Goal: Book appointment/travel/reservation

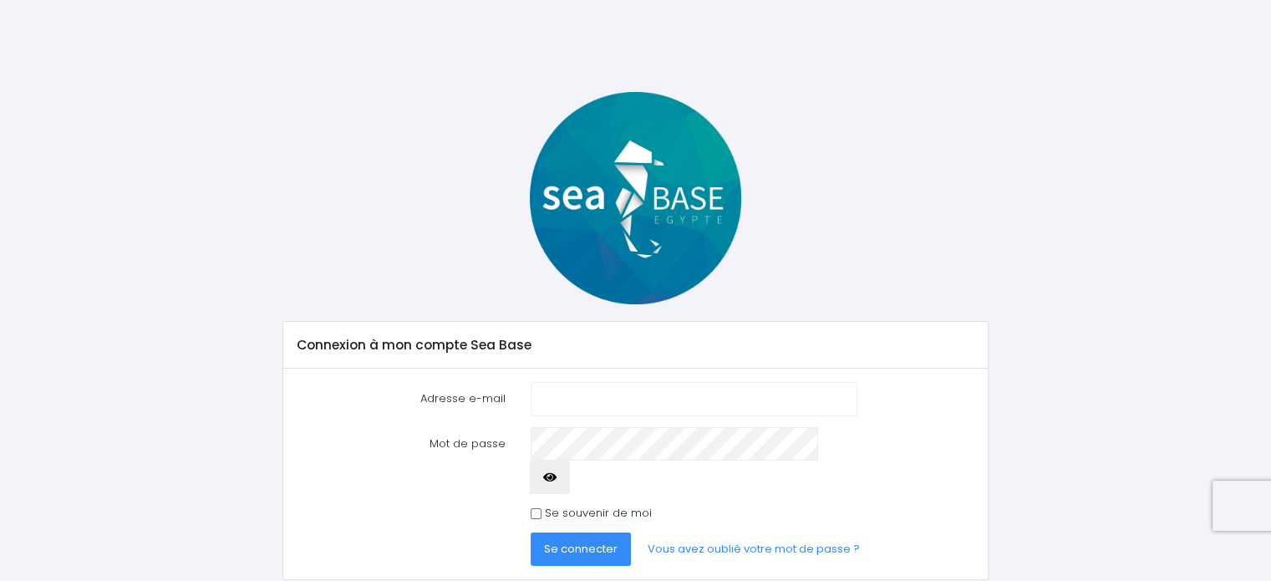
type input "nlocufier@wanadoo.fr"
click at [563, 541] on span "Se connecter" at bounding box center [581, 549] width 74 height 16
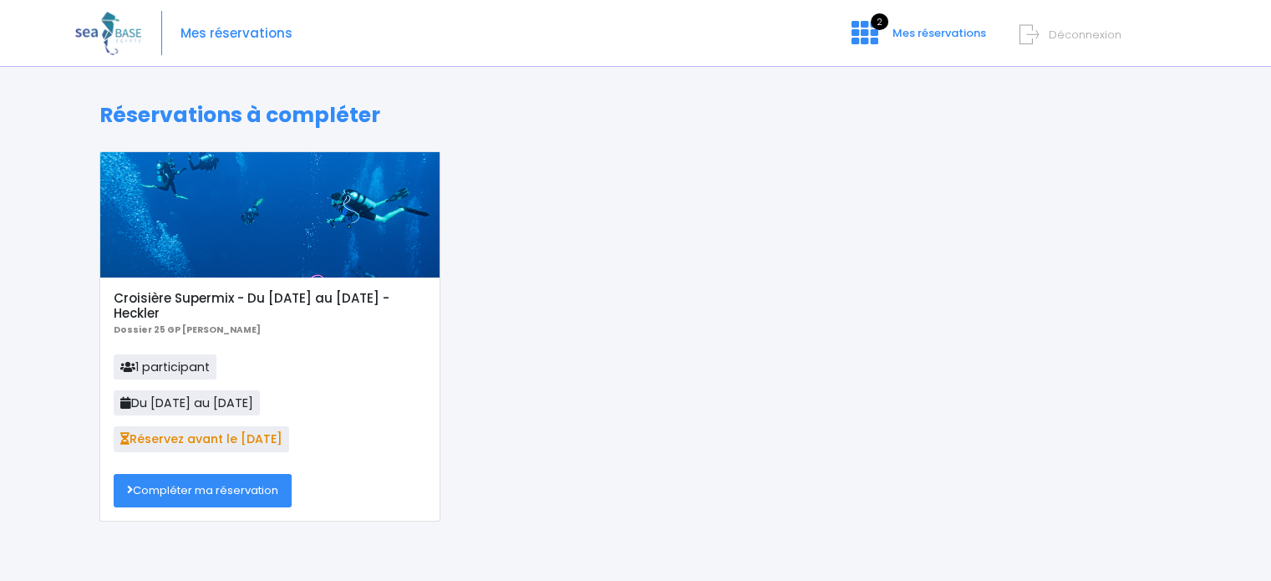
click at [170, 484] on link "Compléter ma réservation" at bounding box center [203, 490] width 178 height 33
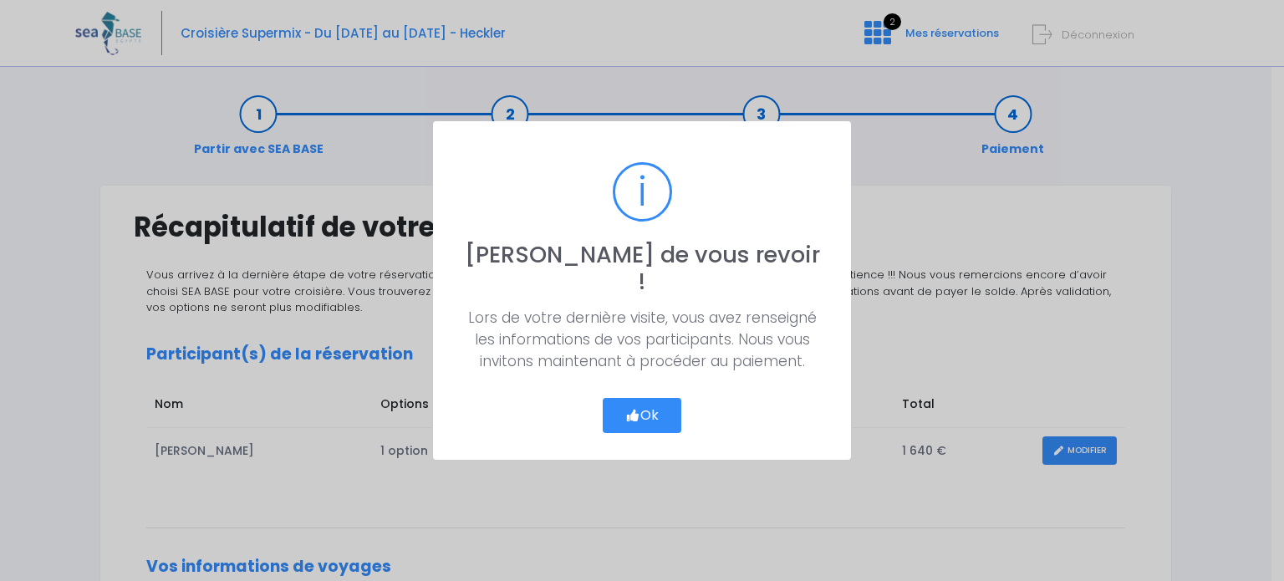
click at [635, 398] on button "Ok" at bounding box center [642, 415] width 79 height 35
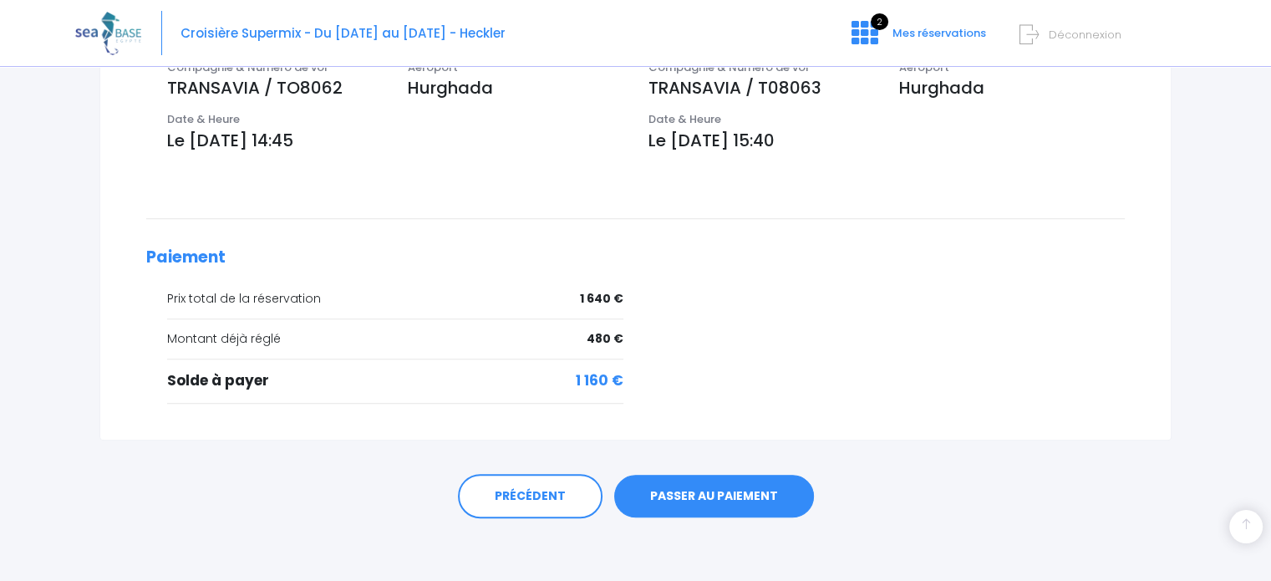
scroll to position [592, 0]
click at [728, 487] on link "PASSER AU PAIEMENT" at bounding box center [714, 494] width 200 height 43
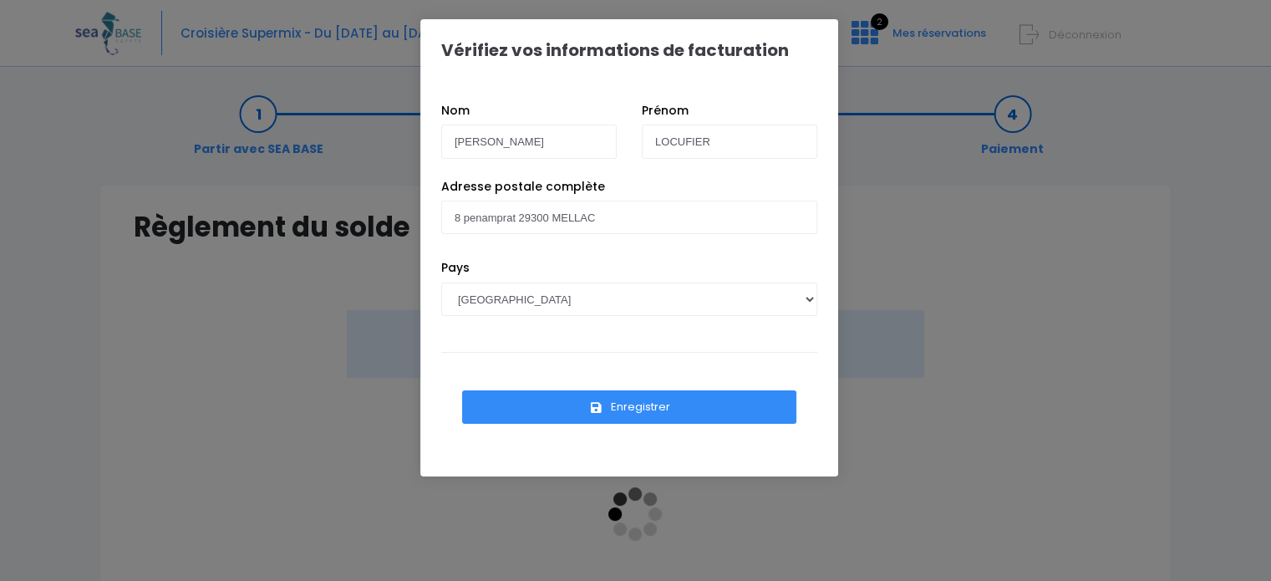
click at [598, 408] on icon "submit" at bounding box center [596, 408] width 15 height 0
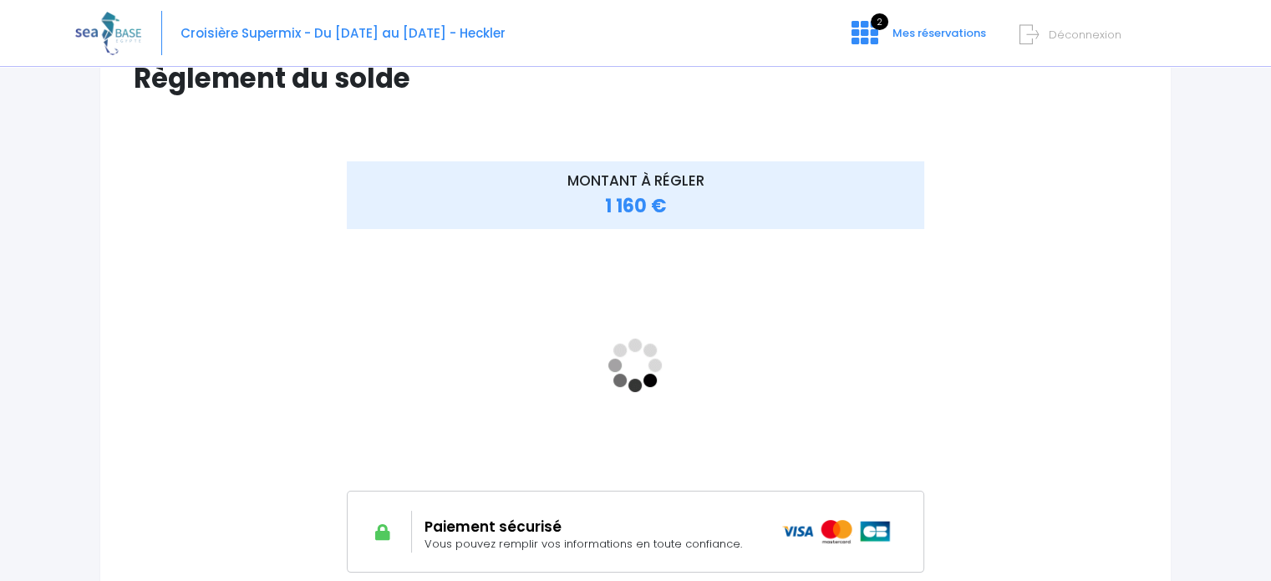
scroll to position [162, 0]
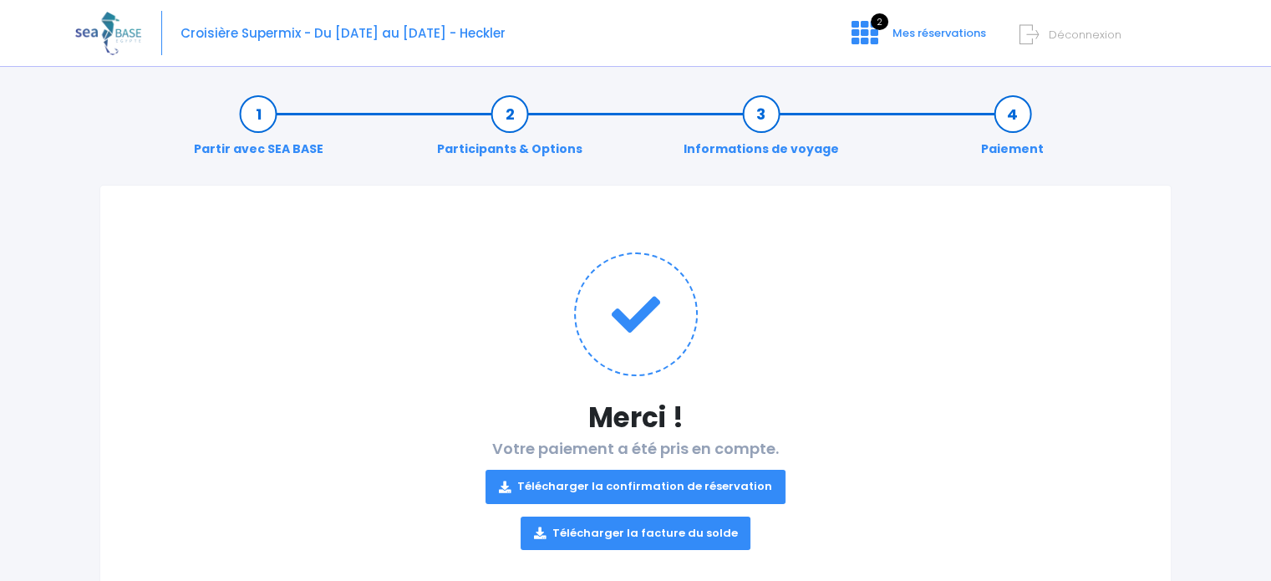
click at [619, 484] on link "Télécharger la confirmation de réservation" at bounding box center [636, 486] width 300 height 33
click at [649, 532] on link "Télécharger la facture du solde" at bounding box center [636, 533] width 231 height 33
click at [1238, 242] on div "Notre plateforme de réservation n'est pas compatible avec votre appareil. Veuil…" at bounding box center [635, 314] width 1271 height 629
click at [949, 36] on span "Mes réservations" at bounding box center [940, 33] width 94 height 16
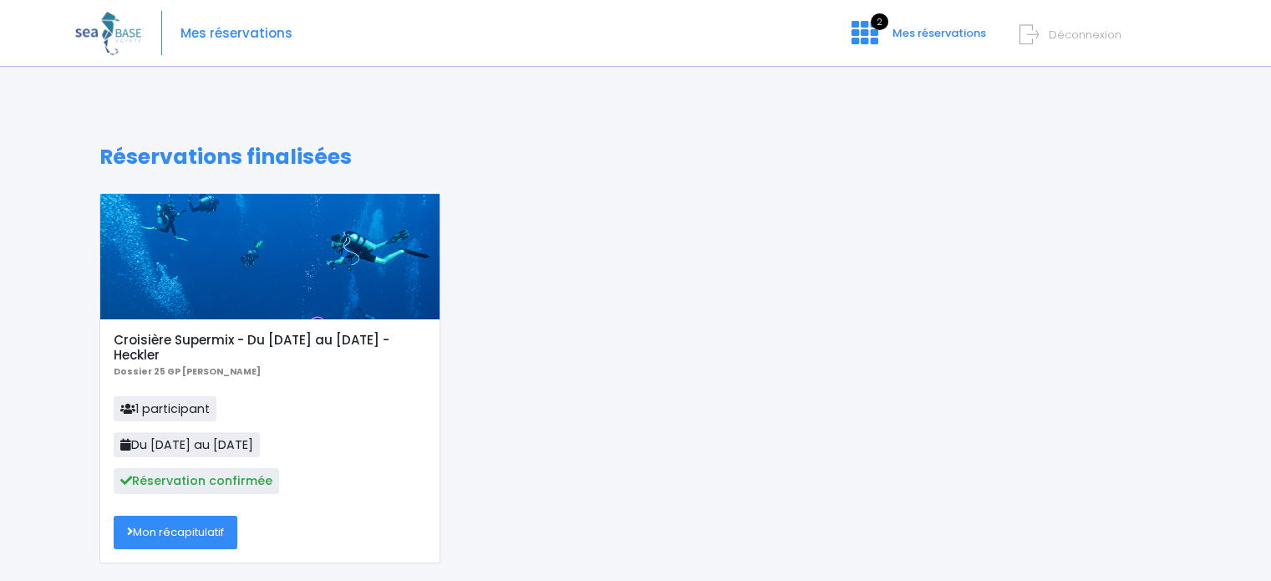
click at [175, 542] on link "Mon récapitulatif" at bounding box center [176, 532] width 124 height 33
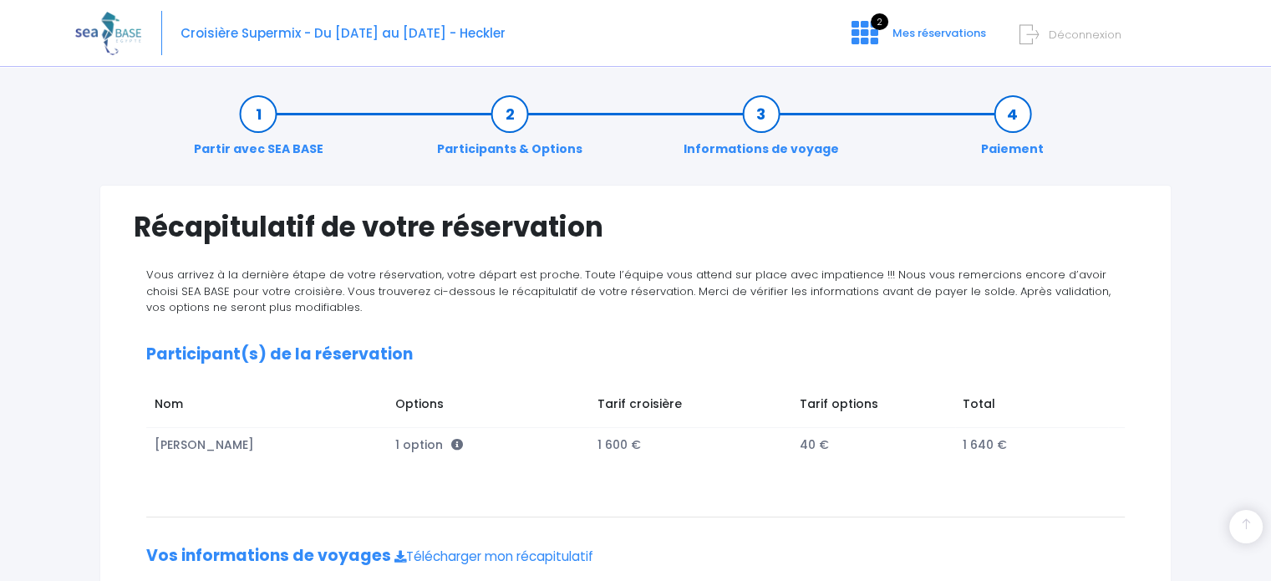
scroll to position [382, 0]
